Goal: Information Seeking & Learning: Learn about a topic

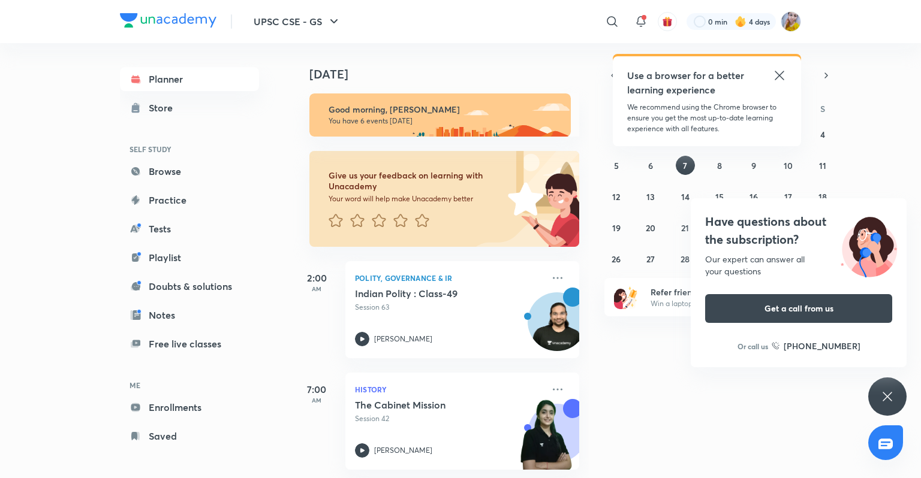
click at [889, 404] on icon at bounding box center [887, 397] width 14 height 14
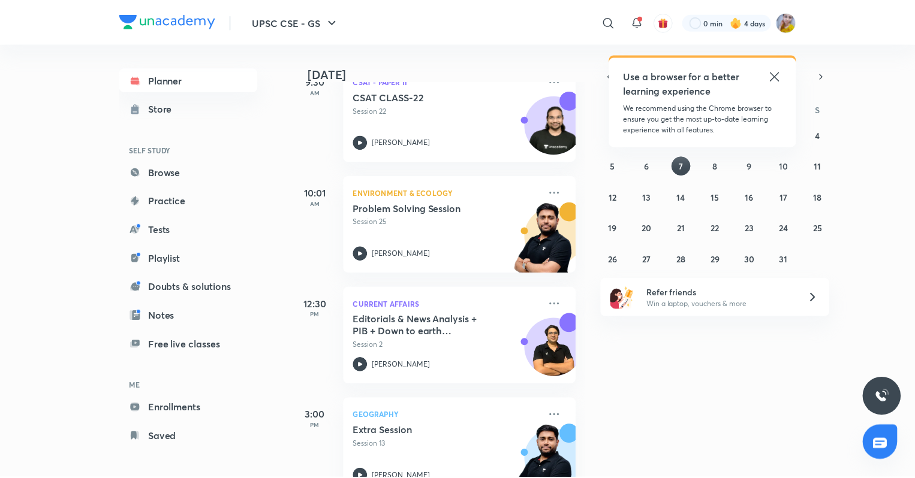
scroll to position [432, 0]
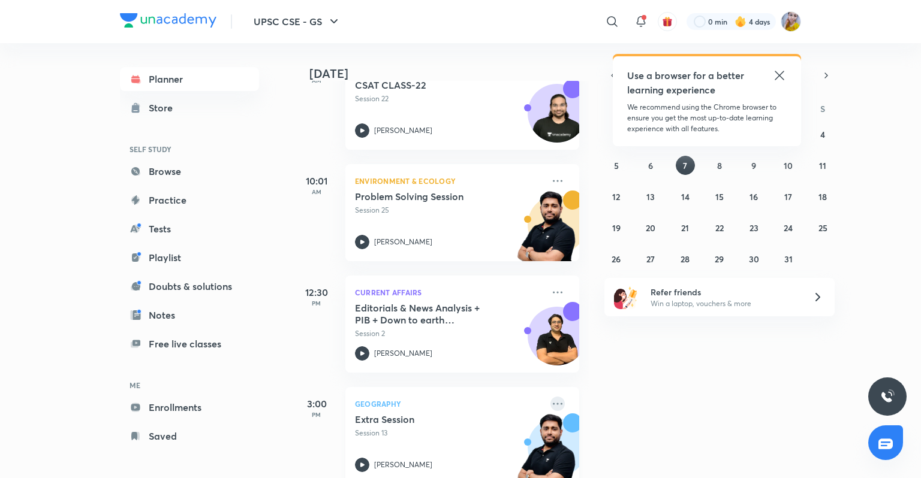
click at [550, 404] on icon at bounding box center [557, 404] width 14 height 14
click at [605, 457] on p "Go to course page" at bounding box center [641, 457] width 83 height 13
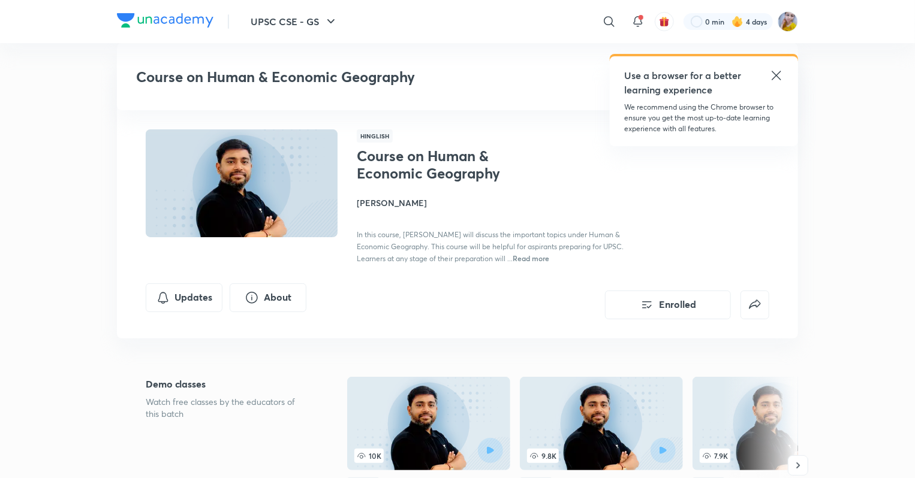
scroll to position [488, 0]
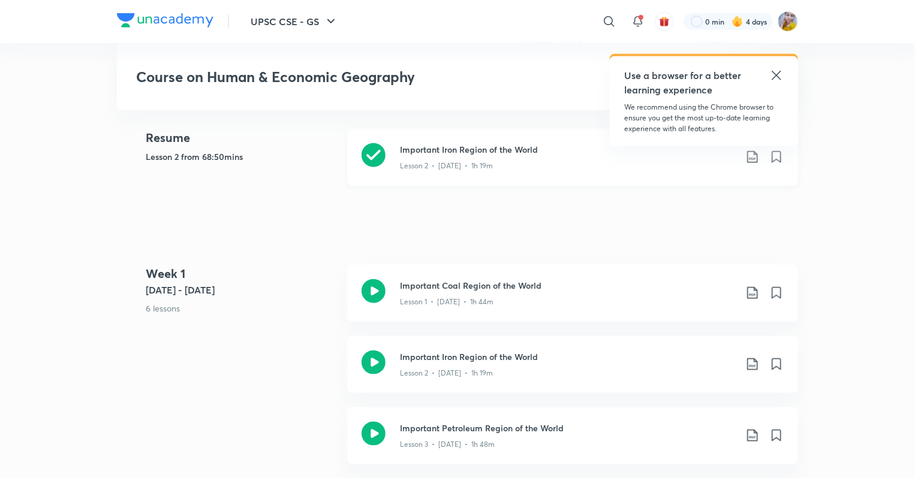
click at [378, 143] on icon at bounding box center [374, 155] width 24 height 24
click at [374, 422] on icon at bounding box center [374, 434] width 24 height 24
